Goal: Find specific page/section: Find specific page/section

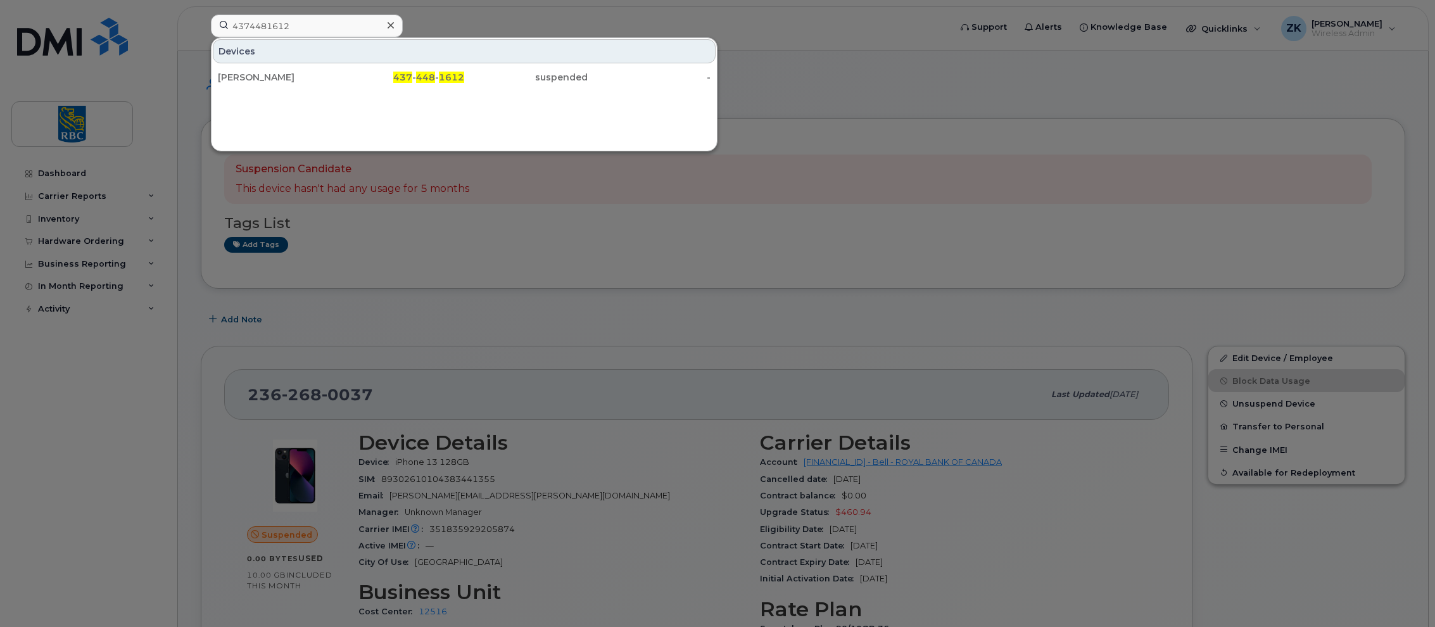
drag, startPoint x: 297, startPoint y: 25, endPoint x: 175, endPoint y: 16, distance: 122.0
click at [201, 16] on div "4374481612 Devices Sarah Lennox 437 - 448 - 1612 suspended -" at bounding box center [576, 29] width 751 height 28
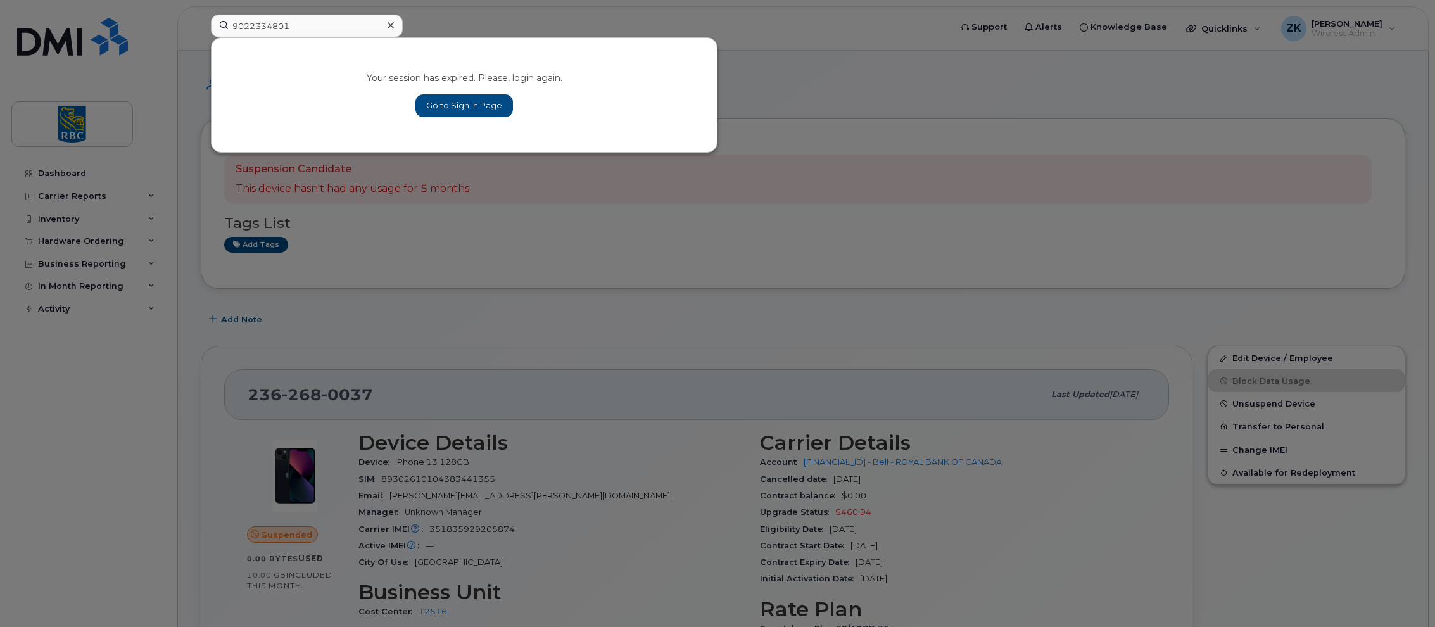
type input "9022334801"
click at [485, 112] on link "Go to Sign In Page" at bounding box center [465, 105] width 98 height 23
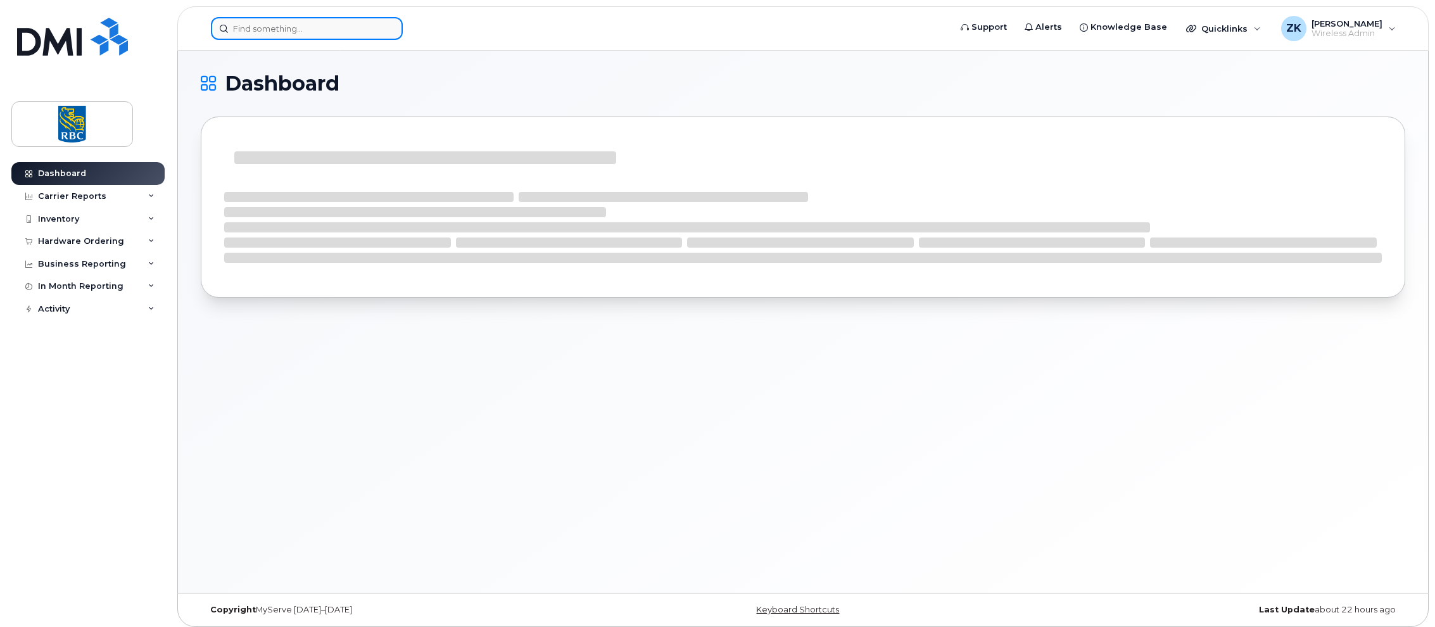
drag, startPoint x: 252, startPoint y: 24, endPoint x: 265, endPoint y: 24, distance: 12.7
click at [252, 24] on input at bounding box center [307, 28] width 192 height 23
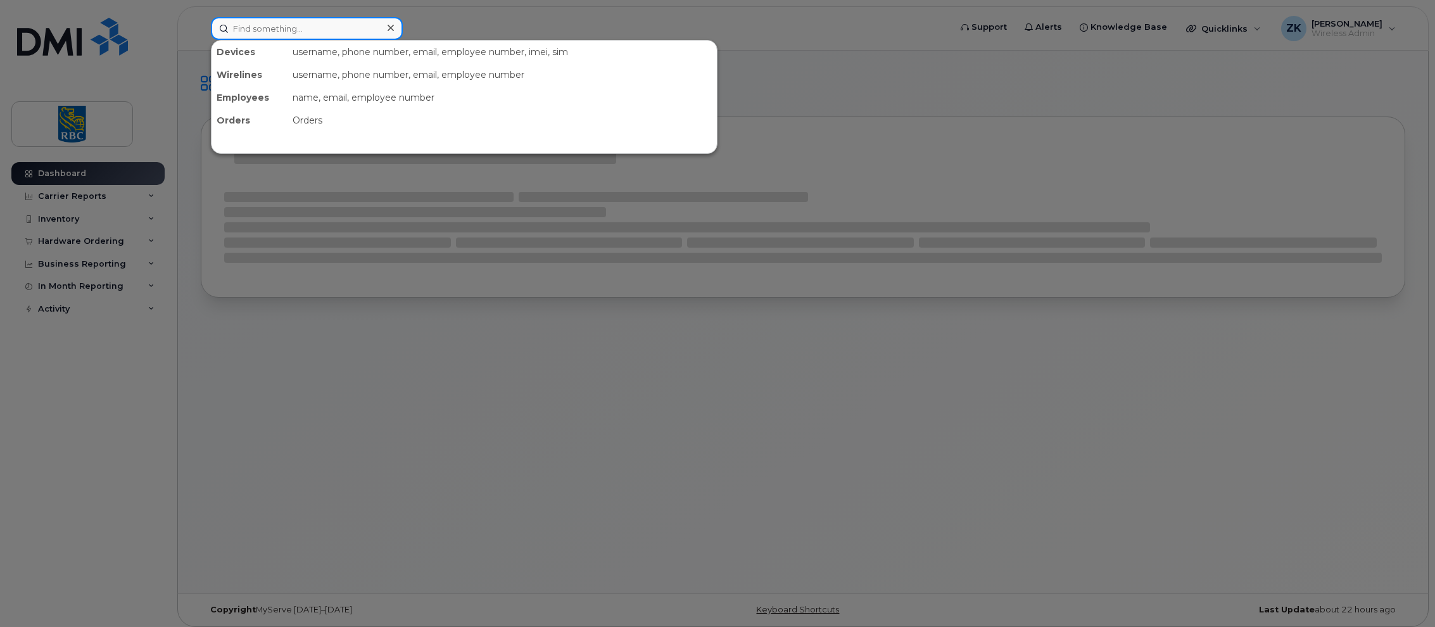
paste input "9022334801"
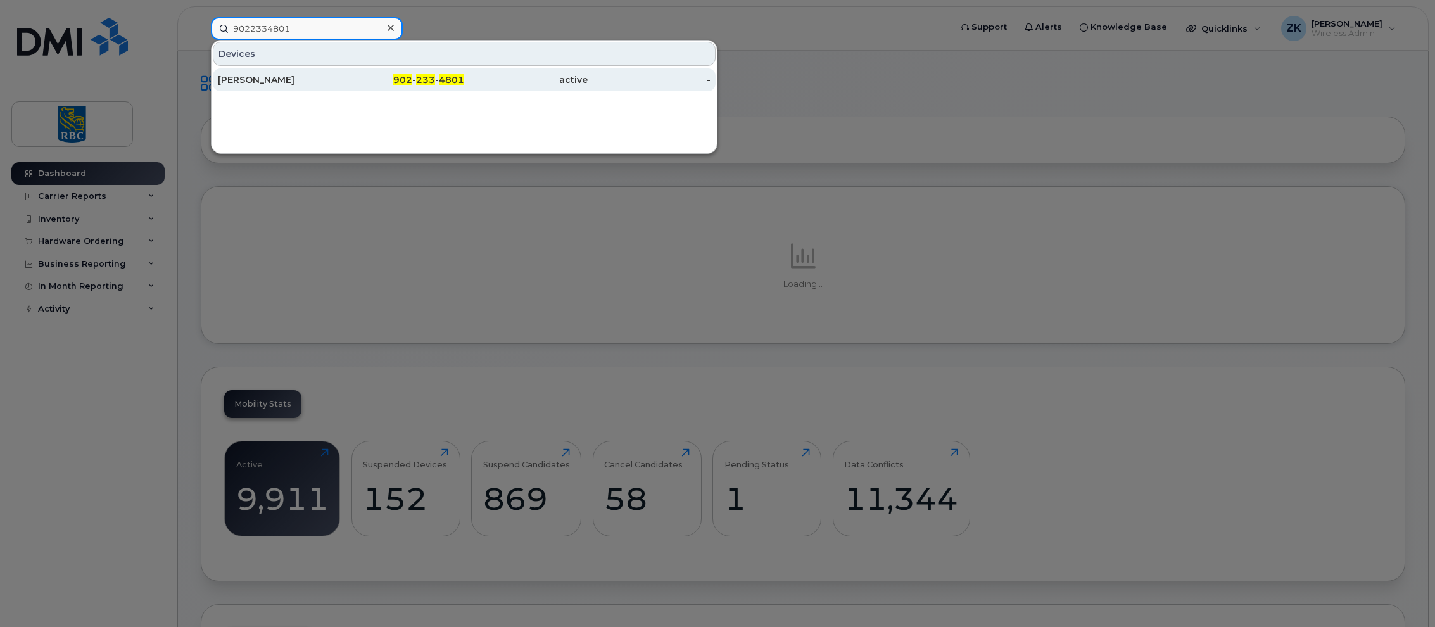
type input "9022334801"
click at [407, 77] on span "902" at bounding box center [402, 79] width 19 height 11
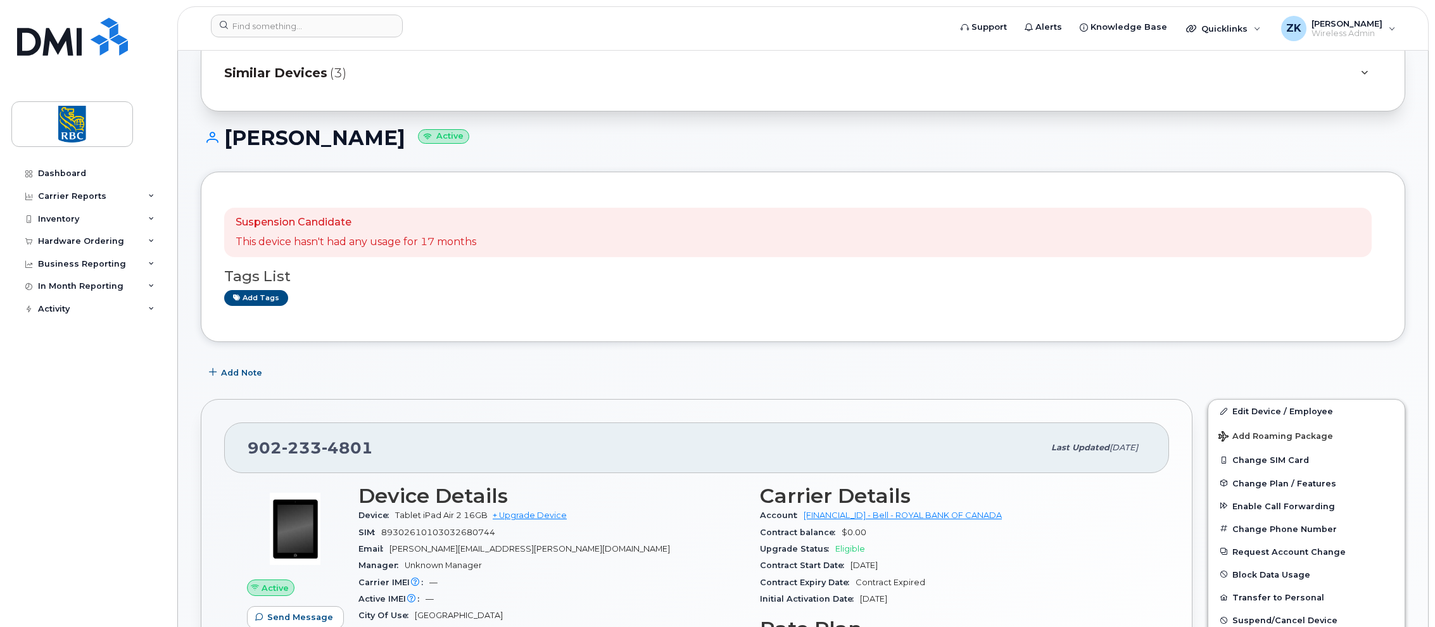
scroll to position [127, 0]
